Goal: Information Seeking & Learning: Find specific fact

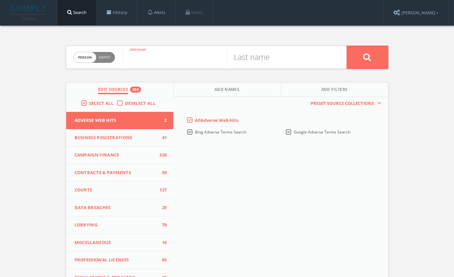
click at [190, 61] on input "text" at bounding box center [174, 57] width 104 height 17
type input "[PERSON_NAME]"
paste input "[PERSON_NAME]"
type input "[PERSON_NAME]"
click at [367, 57] on button at bounding box center [368, 57] width 42 height 23
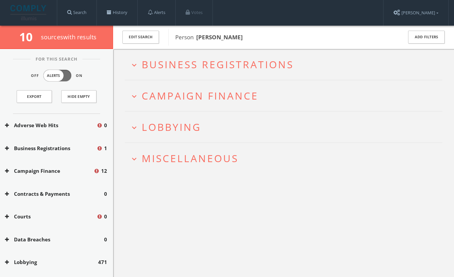
click at [205, 154] on span "Miscellaneous" at bounding box center [190, 158] width 97 height 14
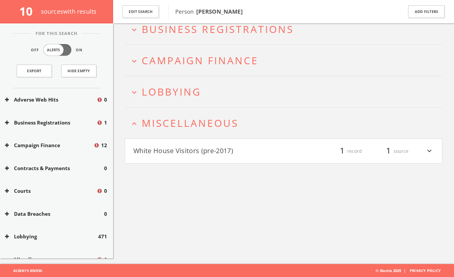
click at [219, 146] on button "White House Visitors (pre-2017)" at bounding box center [208, 150] width 150 height 11
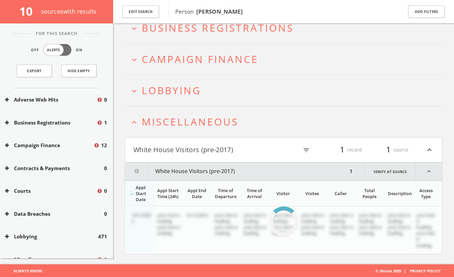
scroll to position [39, 0]
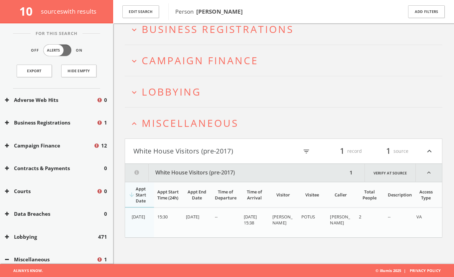
click at [199, 147] on button "White House Visitors (pre-2017)" at bounding box center [208, 150] width 150 height 11
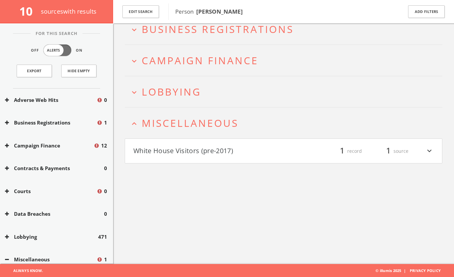
click at [200, 129] on h2 "expand_less Miscellaneous" at bounding box center [284, 122] width 318 height 31
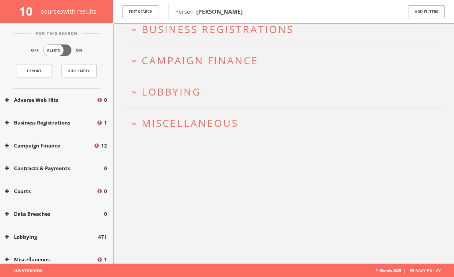
click at [189, 92] on span "Lobbying" at bounding box center [172, 92] width 60 height 14
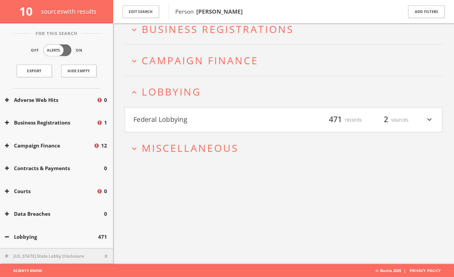
click at [192, 118] on button "Federal Lobbying" at bounding box center [208, 119] width 150 height 11
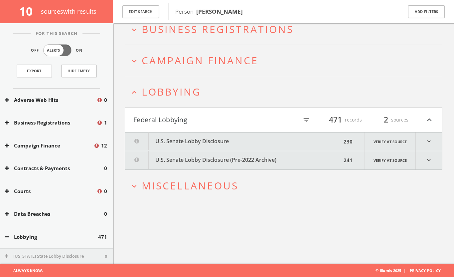
click at [218, 161] on button "U.S. Senate Lobby Disclosure (Pre-2022 Archive)" at bounding box center [233, 160] width 216 height 18
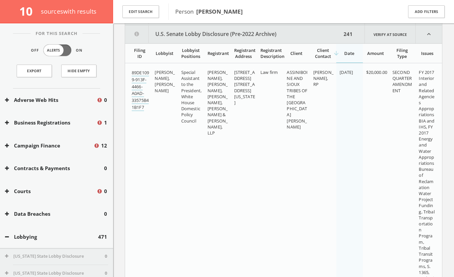
scroll to position [149, 0]
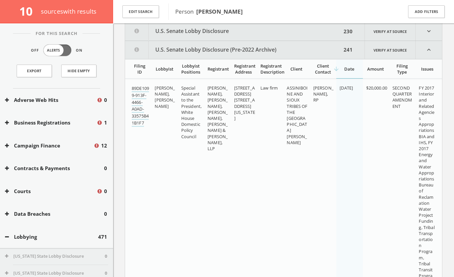
click at [266, 51] on button "U.S. Senate Lobby Disclosure (Pre-2022 Archive)" at bounding box center [233, 50] width 216 height 18
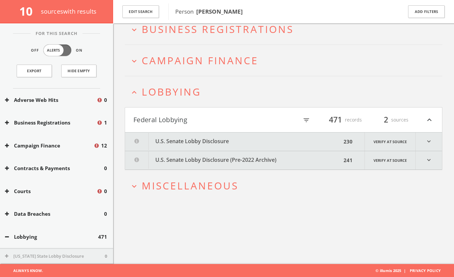
click at [289, 145] on button "U.S. Senate Lobby Disclosure" at bounding box center [233, 141] width 216 height 18
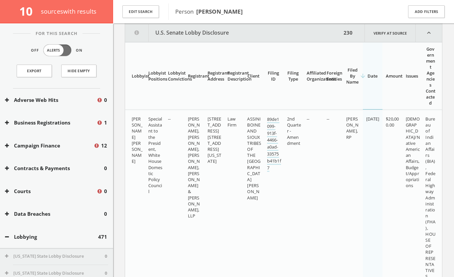
scroll to position [94, 0]
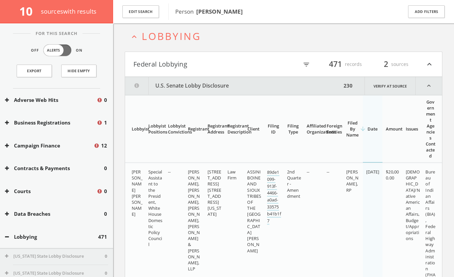
click at [269, 65] on button "Federal Lobbying" at bounding box center [208, 64] width 150 height 11
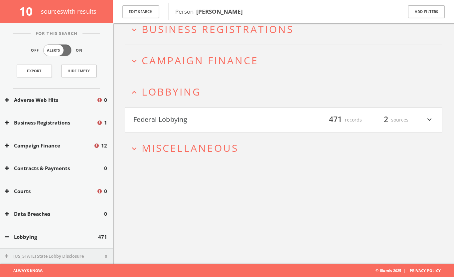
click at [196, 101] on h2 "expand_less Lobbying" at bounding box center [284, 91] width 318 height 31
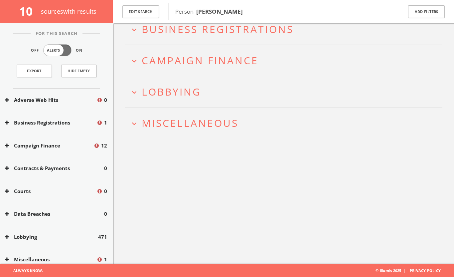
click at [201, 65] on span "Campaign Finance" at bounding box center [200, 61] width 117 height 14
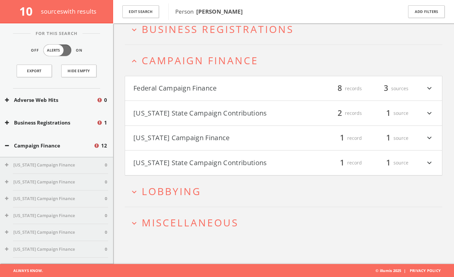
click at [246, 156] on h4 "[US_STATE] State Campaign Contributions filter_list 1 record 1 source expand_mo…" at bounding box center [283, 162] width 317 height 25
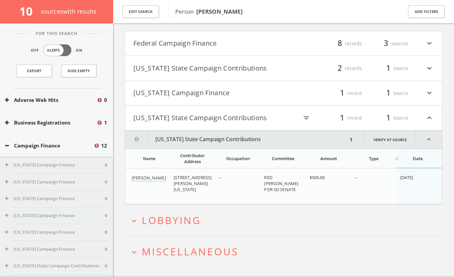
scroll to position [97, 0]
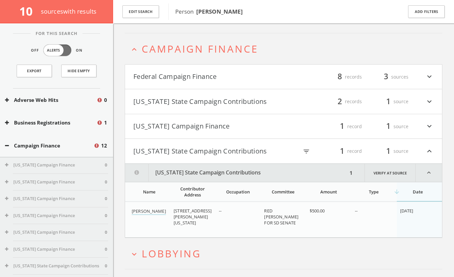
click at [217, 127] on button "[US_STATE] Campaign Finance" at bounding box center [208, 126] width 150 height 11
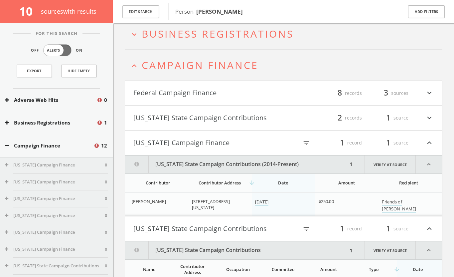
click at [219, 123] on h4 "[US_STATE] State Campaign Contributions filter_list 2 records 1 source expand_m…" at bounding box center [283, 117] width 317 height 25
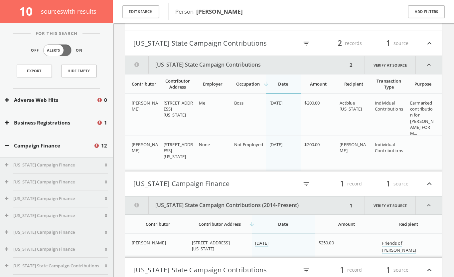
scroll to position [85, 0]
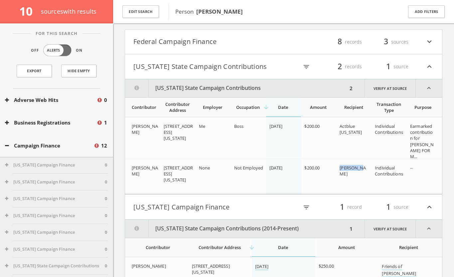
drag, startPoint x: 341, startPoint y: 168, endPoint x: 360, endPoint y: 166, distance: 19.3
click at [360, 166] on span "[PERSON_NAME]" at bounding box center [353, 171] width 26 height 12
copy span "[PERSON_NAME],"
click at [272, 68] on button "[US_STATE] State Campaign Contributions" at bounding box center [208, 66] width 150 height 11
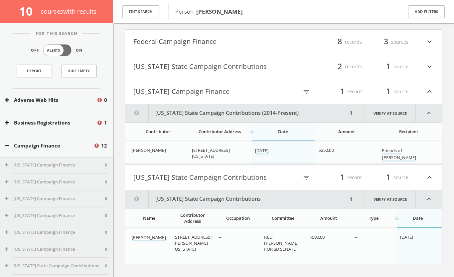
click at [265, 46] on button "Federal Campaign Finance" at bounding box center [208, 41] width 150 height 11
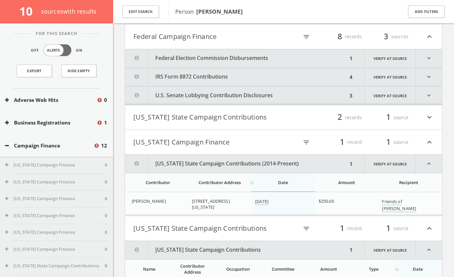
scroll to position [91, 0]
click at [233, 145] on button "[US_STATE] Campaign Finance" at bounding box center [208, 141] width 150 height 11
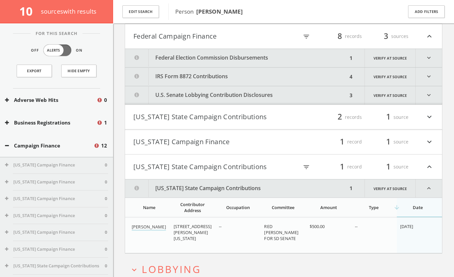
click at [227, 168] on button "[US_STATE] State Campaign Contributions" at bounding box center [208, 166] width 150 height 11
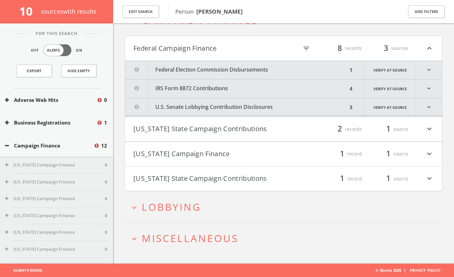
click at [241, 103] on button "U.S. Senate Lobbying Contribution Disclosures" at bounding box center [236, 107] width 222 height 18
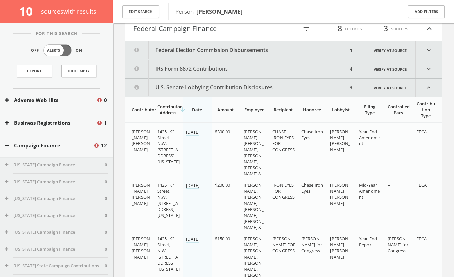
scroll to position [35, 0]
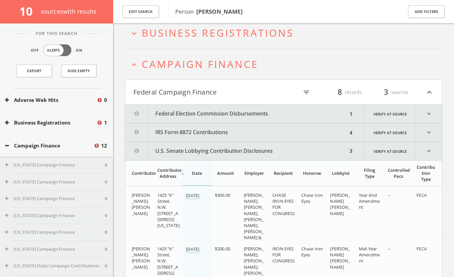
click at [235, 149] on button "U.S. Senate Lobbying Contribution Disclosures" at bounding box center [236, 151] width 222 height 18
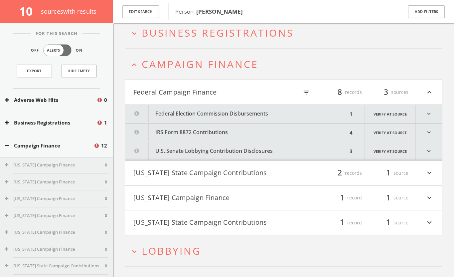
click at [233, 130] on button "IRS Form 8872 Contributions" at bounding box center [236, 132] width 222 height 18
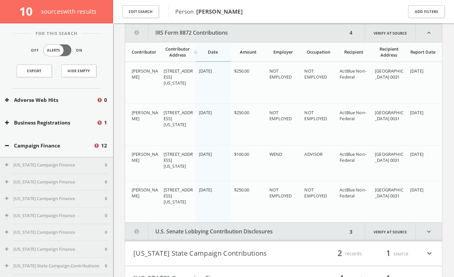
click at [243, 22] on div "Edit Search Person [PERSON_NAME] Add Filters" at bounding box center [283, 11] width 341 height 23
click at [242, 31] on button "IRS Form 8872 Contributions" at bounding box center [236, 33] width 222 height 18
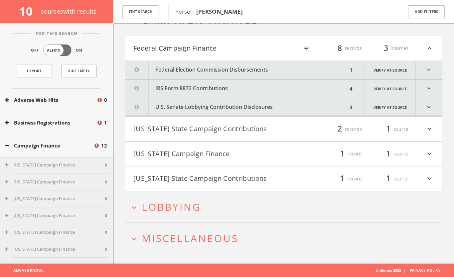
click at [243, 110] on button "U.S. Senate Lobbying Contribution Disclosures" at bounding box center [236, 107] width 222 height 18
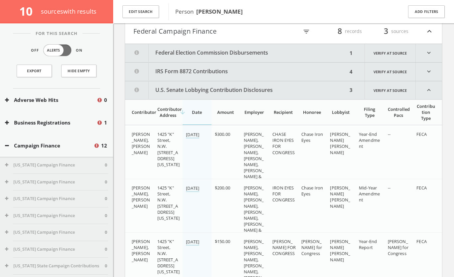
click at [241, 95] on button "U.S. Senate Lobbying Contribution Disclosures" at bounding box center [236, 90] width 222 height 18
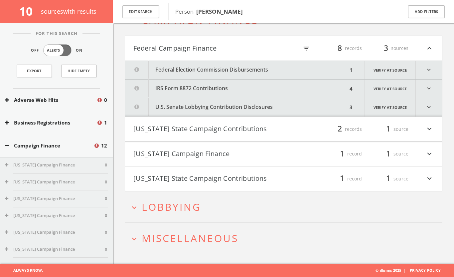
click at [232, 89] on button "IRS Form 8872 Contributions" at bounding box center [236, 88] width 222 height 18
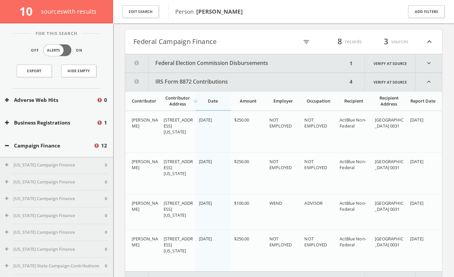
scroll to position [29, 0]
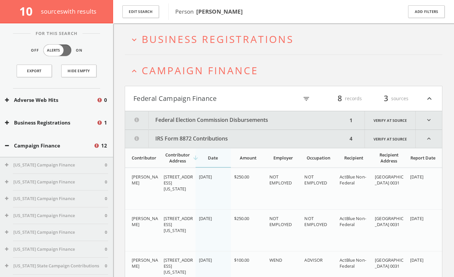
click at [196, 139] on button "IRS Form 8872 Contributions" at bounding box center [236, 139] width 222 height 18
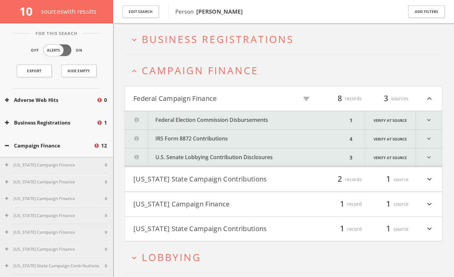
click at [200, 119] on button "Federal Election Commission Disbursements" at bounding box center [236, 120] width 222 height 18
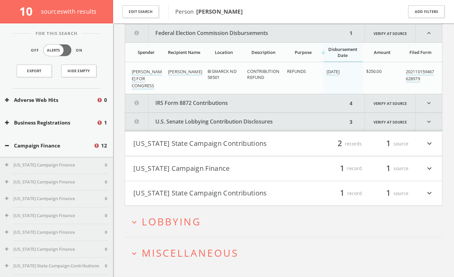
scroll to position [116, 0]
click at [208, 106] on button "IRS Form 8872 Contributions" at bounding box center [236, 103] width 222 height 18
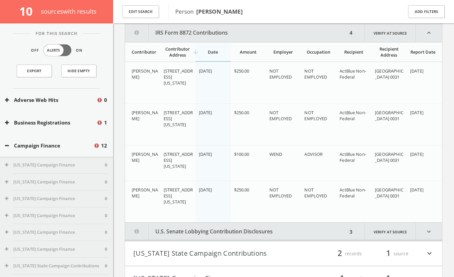
scroll to position [122, 0]
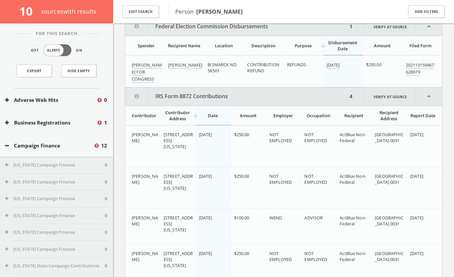
click at [237, 98] on button "IRS Form 8872 Contributions" at bounding box center [236, 96] width 222 height 18
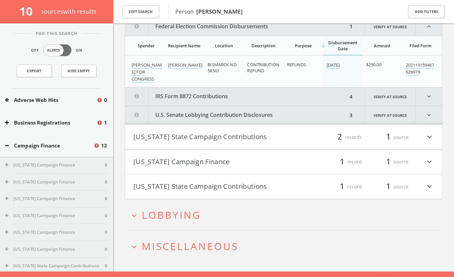
scroll to position [60, 0]
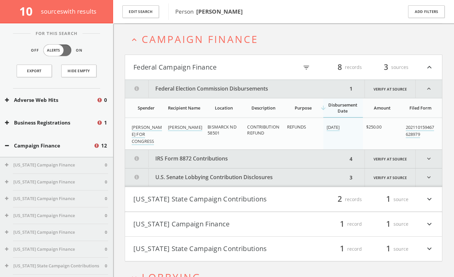
click at [241, 87] on button "Federal Election Commission Disbursements" at bounding box center [236, 89] width 222 height 18
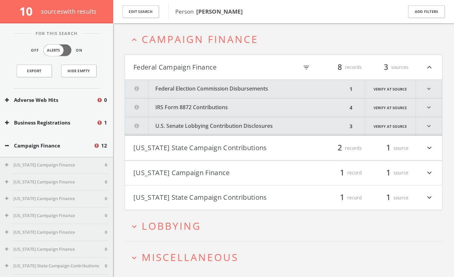
click at [233, 66] on button "Federal Campaign Finance" at bounding box center [208, 67] width 150 height 11
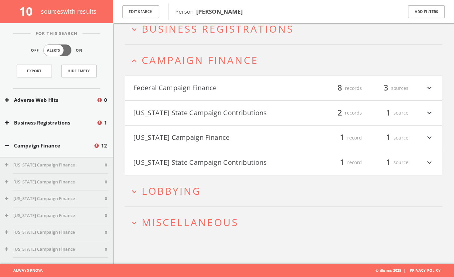
scroll to position [39, 0]
click at [231, 55] on span "Campaign Finance" at bounding box center [200, 61] width 117 height 14
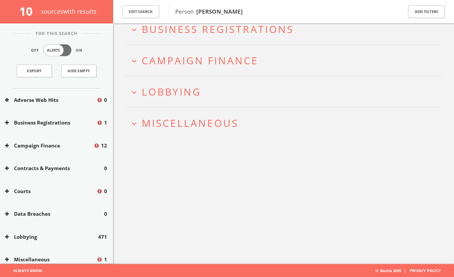
click at [240, 29] on span "Business Registrations" at bounding box center [218, 29] width 152 height 14
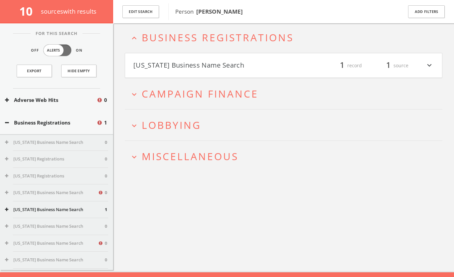
click at [249, 60] on h4 "[US_STATE] Business Name Search filter_list 1 record 1 source expand_more" at bounding box center [283, 65] width 317 height 25
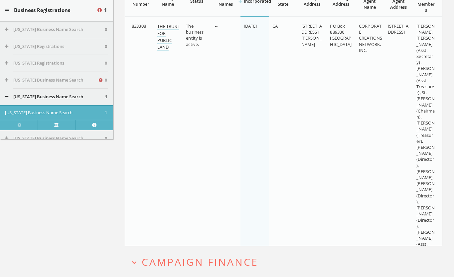
scroll to position [0, 0]
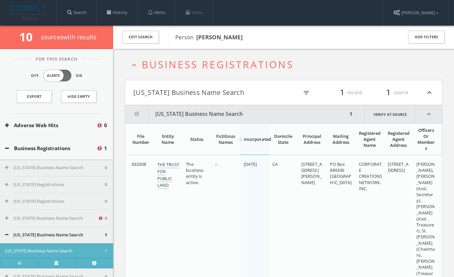
click at [246, 94] on button "[US_STATE] Business Name Search" at bounding box center [208, 92] width 150 height 11
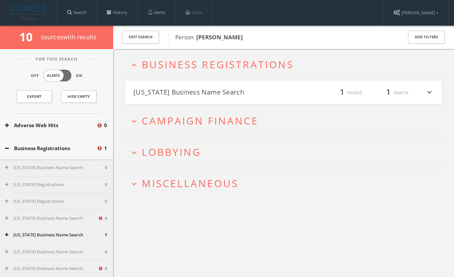
click at [240, 70] on span "Business Registrations" at bounding box center [218, 65] width 152 height 14
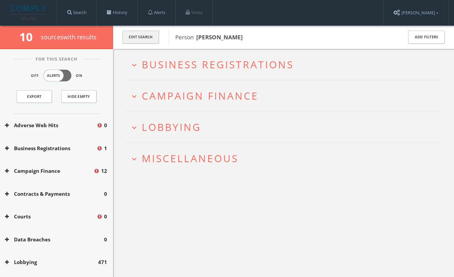
click at [150, 41] on button "Edit Search" at bounding box center [140, 37] width 37 height 13
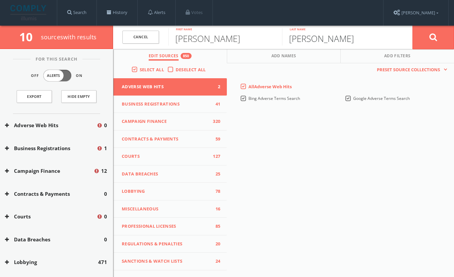
click at [345, 42] on input "[PERSON_NAME]" at bounding box center [339, 36] width 114 height 17
paste input "[PERSON_NAME]"
type input "[PERSON_NAME]"
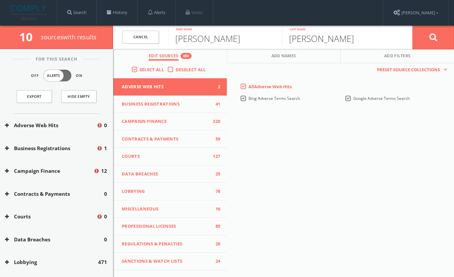
click at [433, 37] on button at bounding box center [433, 37] width 42 height 24
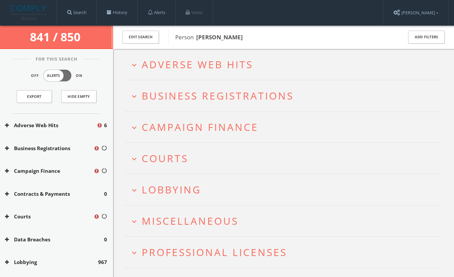
scroll to position [48, 0]
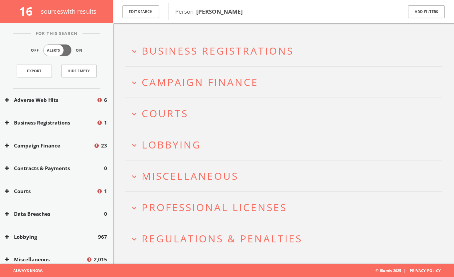
click at [233, 238] on span "Regulations & Penalties" at bounding box center [222, 238] width 161 height 14
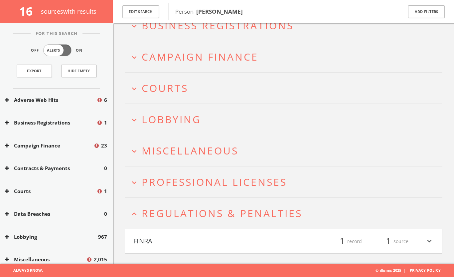
click at [235, 236] on button "FINRA" at bounding box center [208, 240] width 150 height 11
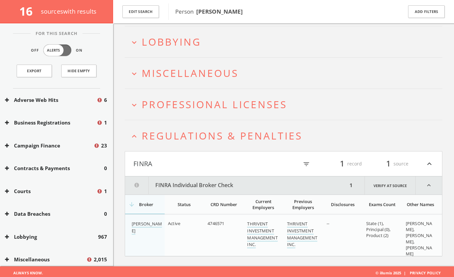
scroll to position [153, 0]
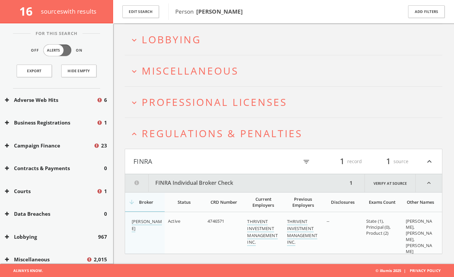
click at [168, 161] on button "FINRA" at bounding box center [208, 161] width 150 height 11
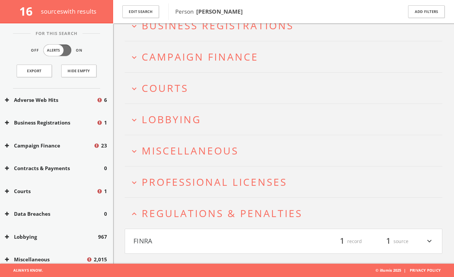
click at [179, 201] on h2 "expand_less Regulations & Penalties" at bounding box center [284, 213] width 318 height 31
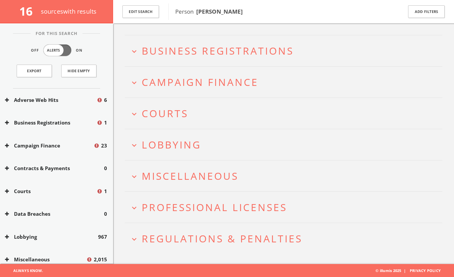
click at [186, 200] on span "Professional Licenses" at bounding box center [214, 207] width 145 height 14
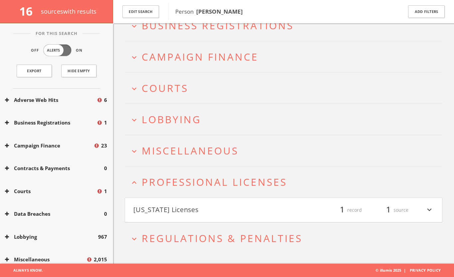
click at [189, 206] on button "[US_STATE] Licenses" at bounding box center [208, 209] width 150 height 11
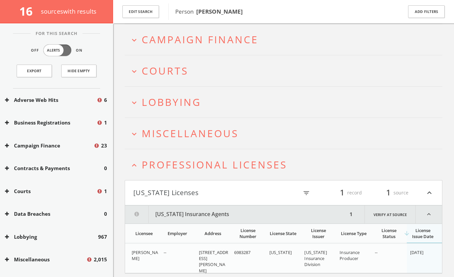
scroll to position [141, 0]
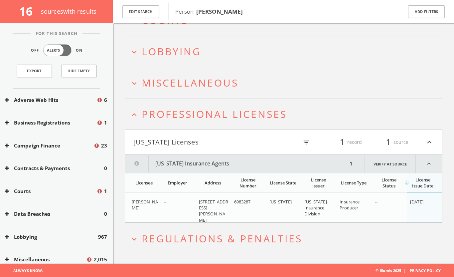
click at [188, 146] on button "[US_STATE] Licenses" at bounding box center [208, 141] width 150 height 11
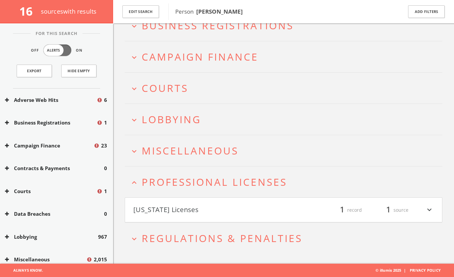
click at [189, 178] on span "Professional Licenses" at bounding box center [214, 182] width 145 height 14
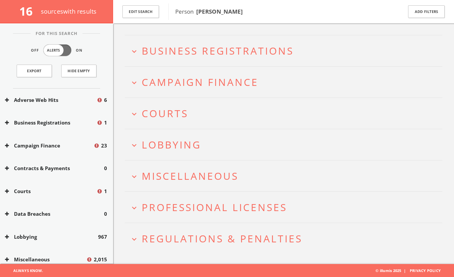
click at [194, 177] on span "Miscellaneous" at bounding box center [190, 176] width 97 height 14
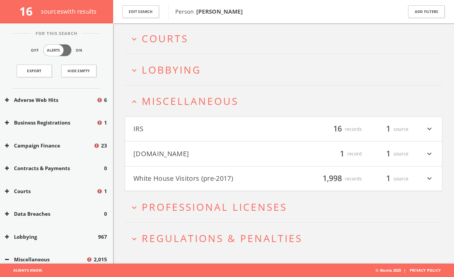
click at [195, 178] on button "White House Visitors (pre-2017)" at bounding box center [208, 178] width 150 height 11
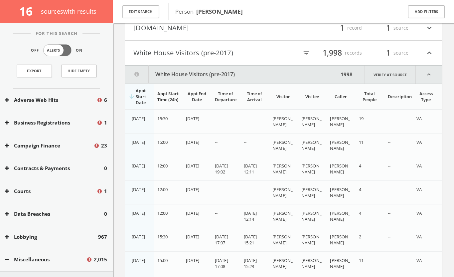
scroll to position [190, 0]
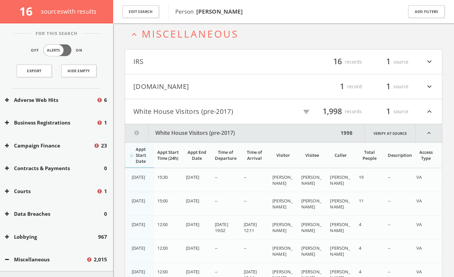
click at [196, 110] on button "White House Visitors (pre-2017)" at bounding box center [208, 111] width 150 height 11
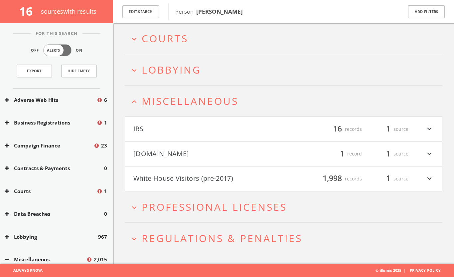
click at [194, 150] on button "[DOMAIN_NAME]" at bounding box center [208, 153] width 150 height 11
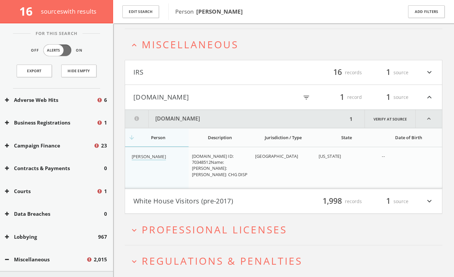
scroll to position [202, 0]
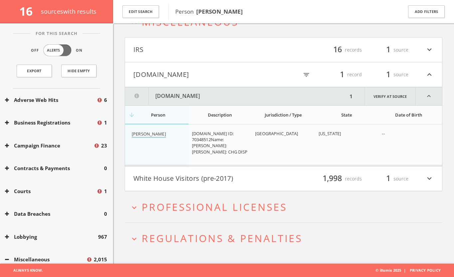
click at [164, 132] on link "[PERSON_NAME]" at bounding box center [149, 134] width 34 height 7
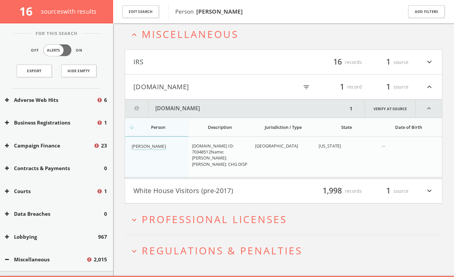
click at [191, 86] on button "[DOMAIN_NAME]" at bounding box center [208, 86] width 150 height 11
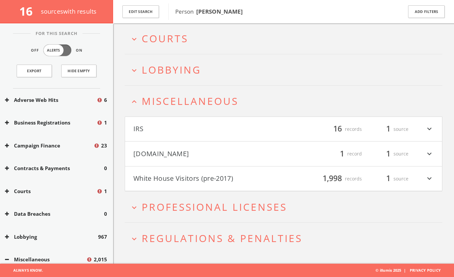
click at [176, 129] on button "IRS" at bounding box center [208, 128] width 150 height 11
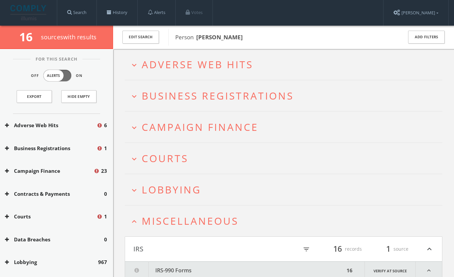
scroll to position [14, 0]
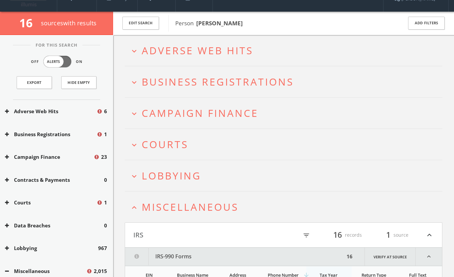
click at [195, 214] on h2 "expand_less Miscellaneous" at bounding box center [284, 206] width 318 height 31
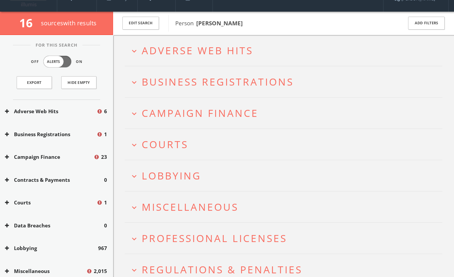
click at [196, 182] on h2 "expand_more Lobbying" at bounding box center [284, 175] width 318 height 31
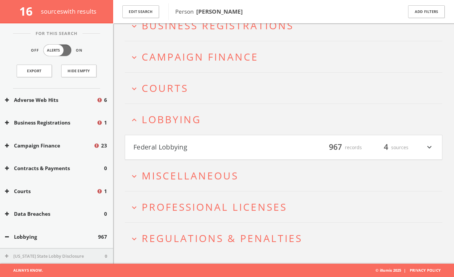
click at [249, 144] on button "Federal Lobbying" at bounding box center [208, 147] width 150 height 11
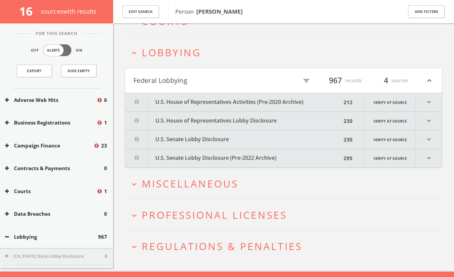
scroll to position [148, 0]
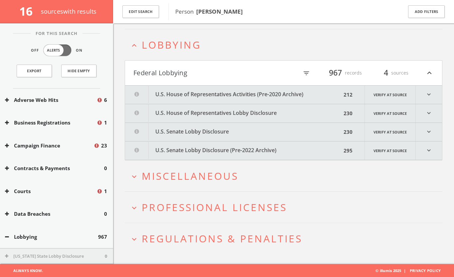
click at [187, 111] on button "U.S. House of Representatives Lobby Disclosure" at bounding box center [233, 113] width 216 height 18
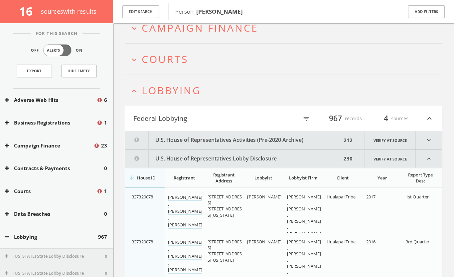
click at [174, 121] on button "Federal Lobbying" at bounding box center [208, 118] width 150 height 11
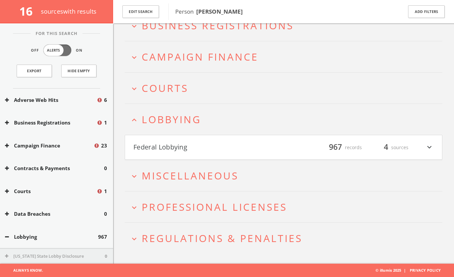
click at [177, 118] on span "Lobbying" at bounding box center [172, 119] width 60 height 14
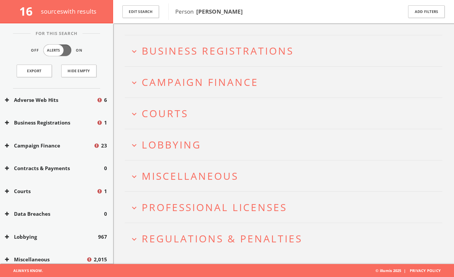
click at [184, 112] on span "Courts" at bounding box center [165, 113] width 47 height 14
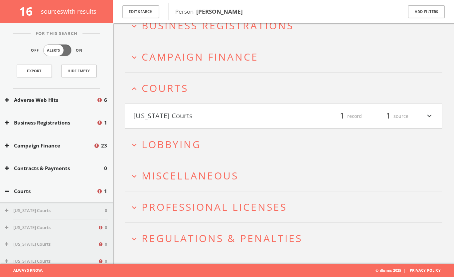
click at [184, 112] on button "[US_STATE] Courts" at bounding box center [208, 115] width 150 height 11
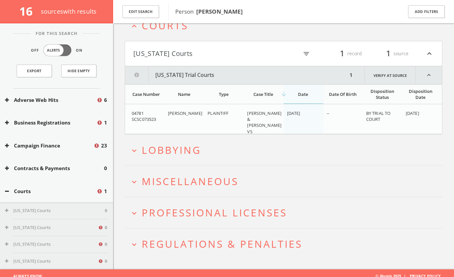
scroll to position [141, 0]
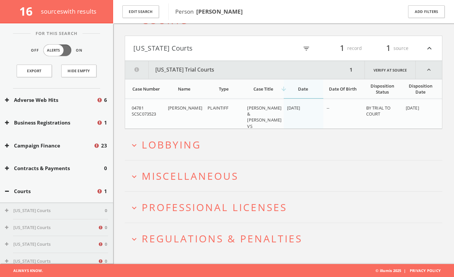
click at [232, 39] on h4 "[US_STATE] Courts filter_list 1 record 1 source expand_less" at bounding box center [283, 48] width 317 height 25
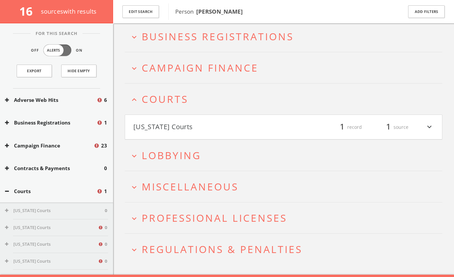
click at [237, 115] on h4 "[US_STATE] Courts filter_list 1 record 1 source expand_more" at bounding box center [283, 127] width 317 height 25
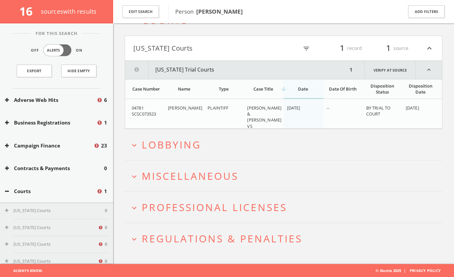
click at [241, 56] on h4 "[US_STATE] Courts filter_list 1 record 1 source expand_less" at bounding box center [283, 48] width 317 height 25
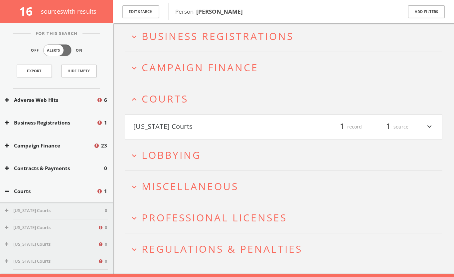
click at [232, 102] on button "expand_less Courts" at bounding box center [286, 98] width 313 height 11
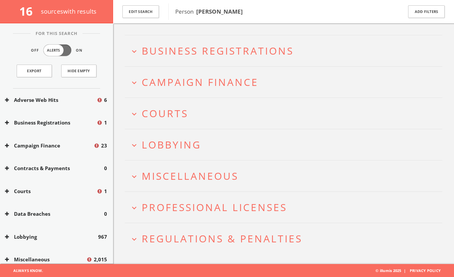
click at [239, 72] on h2 "expand_more Campaign Finance" at bounding box center [284, 82] width 318 height 31
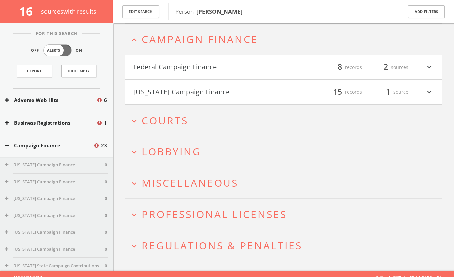
click at [230, 96] on button "[US_STATE] Campaign Finance" at bounding box center [208, 91] width 150 height 11
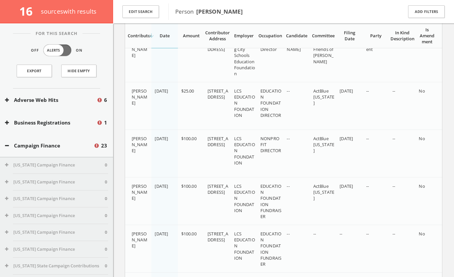
scroll to position [17, 0]
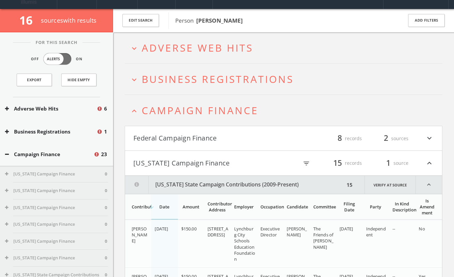
click at [210, 158] on button "[US_STATE] Campaign Finance" at bounding box center [208, 162] width 150 height 11
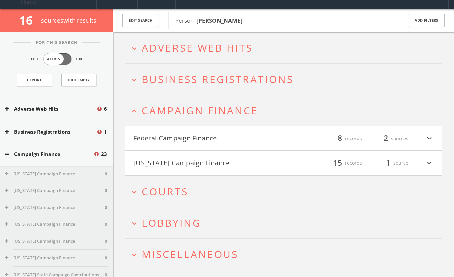
click at [212, 136] on button "Federal Campaign Finance" at bounding box center [208, 138] width 150 height 11
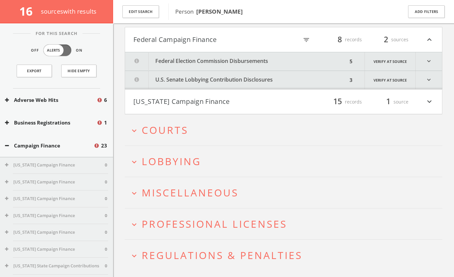
click at [254, 82] on button "U.S. Senate Lobbying Contribution Disclosures" at bounding box center [236, 80] width 222 height 18
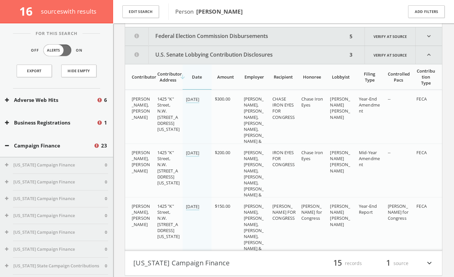
scroll to position [0, 0]
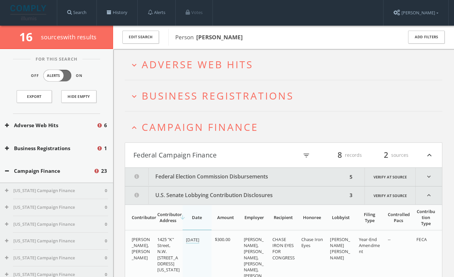
click at [233, 194] on button "U.S. Senate Lobbying Contribution Disclosures" at bounding box center [236, 195] width 222 height 18
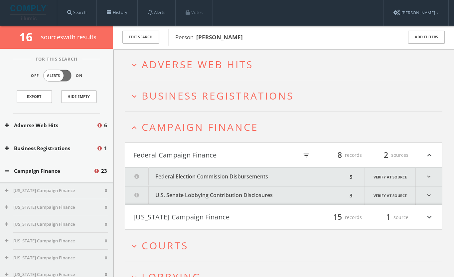
click at [237, 179] on button "Federal Election Commission Disbursements" at bounding box center [236, 177] width 222 height 18
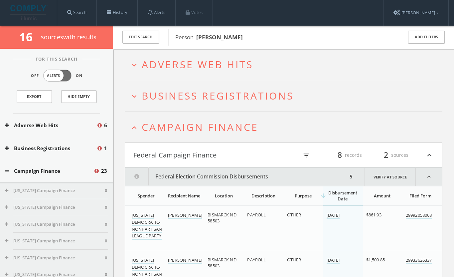
click at [235, 164] on h4 "Federal Campaign Finance filter_list 8 records 2 sources expand_less" at bounding box center [283, 155] width 317 height 25
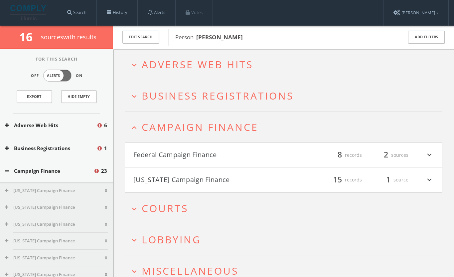
click at [234, 131] on span "Campaign Finance" at bounding box center [200, 127] width 117 height 14
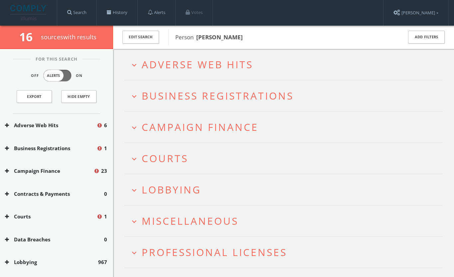
click at [235, 94] on span "Business Registrations" at bounding box center [218, 96] width 152 height 14
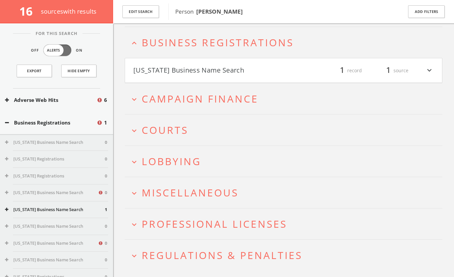
click at [245, 77] on h4 "[US_STATE] Business Name Search filter_list 1 record 1 source expand_more" at bounding box center [283, 70] width 317 height 25
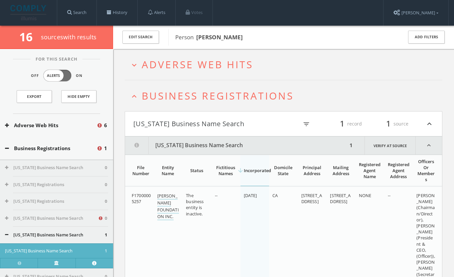
click at [233, 124] on button "[US_STATE] Business Name Search" at bounding box center [208, 123] width 150 height 11
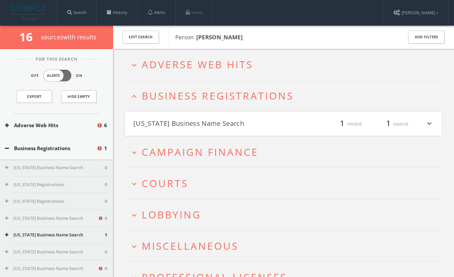
click at [226, 99] on span "Business Registrations" at bounding box center [218, 96] width 152 height 14
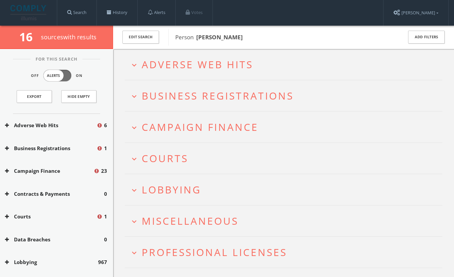
click at [229, 66] on span "Adverse Web Hits" at bounding box center [197, 65] width 111 height 14
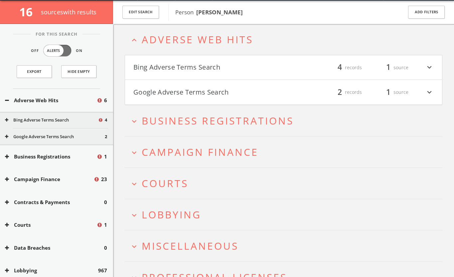
click at [235, 94] on button "Google Adverse Terms Search" at bounding box center [208, 91] width 150 height 11
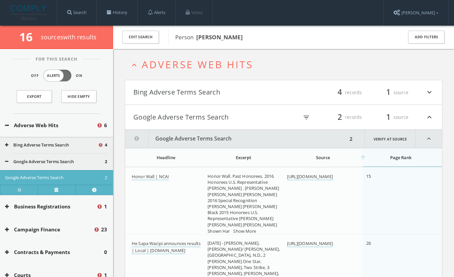
click at [231, 92] on button "Bing Adverse Terms Search" at bounding box center [208, 92] width 150 height 11
